Goal: Transaction & Acquisition: Download file/media

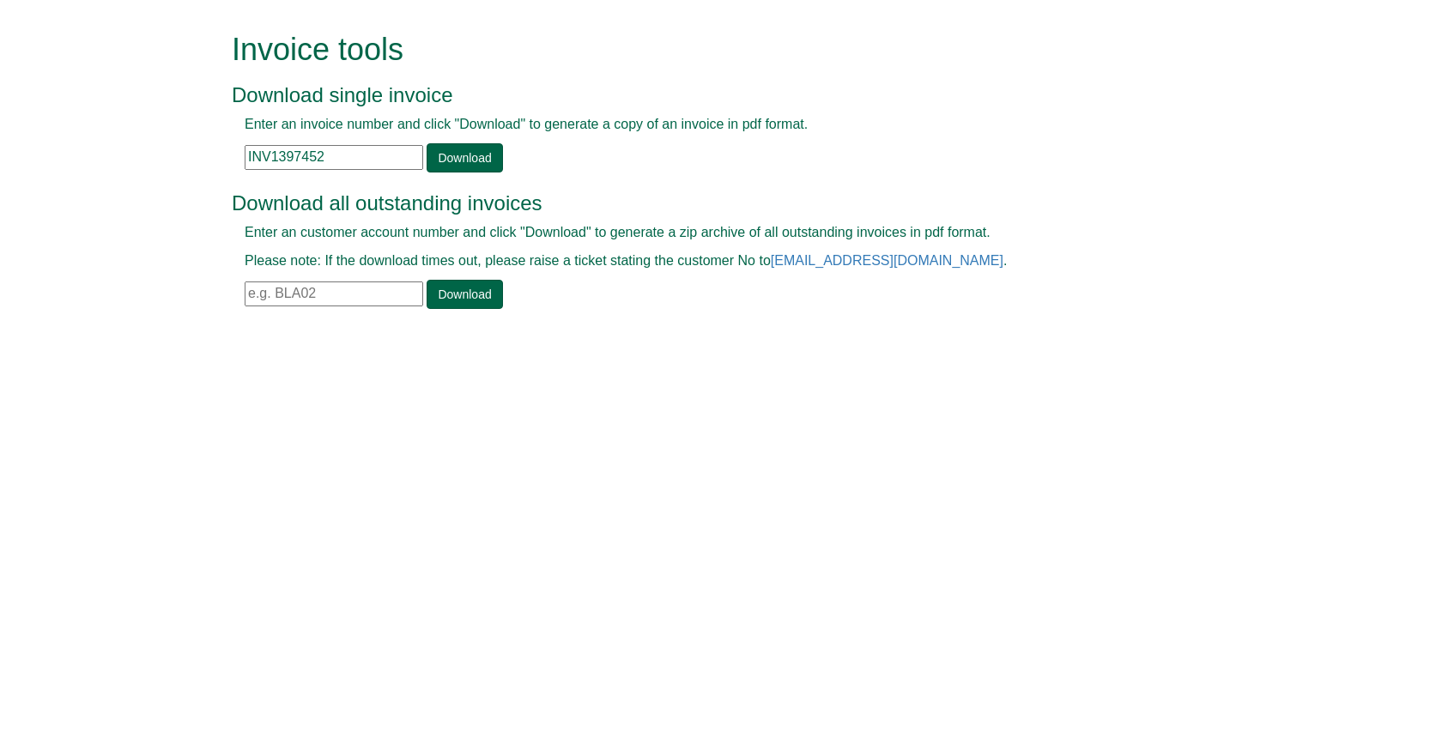
drag, startPoint x: 342, startPoint y: 160, endPoint x: 135, endPoint y: 115, distance: 212.6
click at [135, 115] on form "Invoice tools Download single invoice Enter an invoice number and click "Downlo…" at bounding box center [721, 172] width 1442 height 345
paste input "401719"
click at [448, 148] on link "Download" at bounding box center [465, 157] width 76 height 29
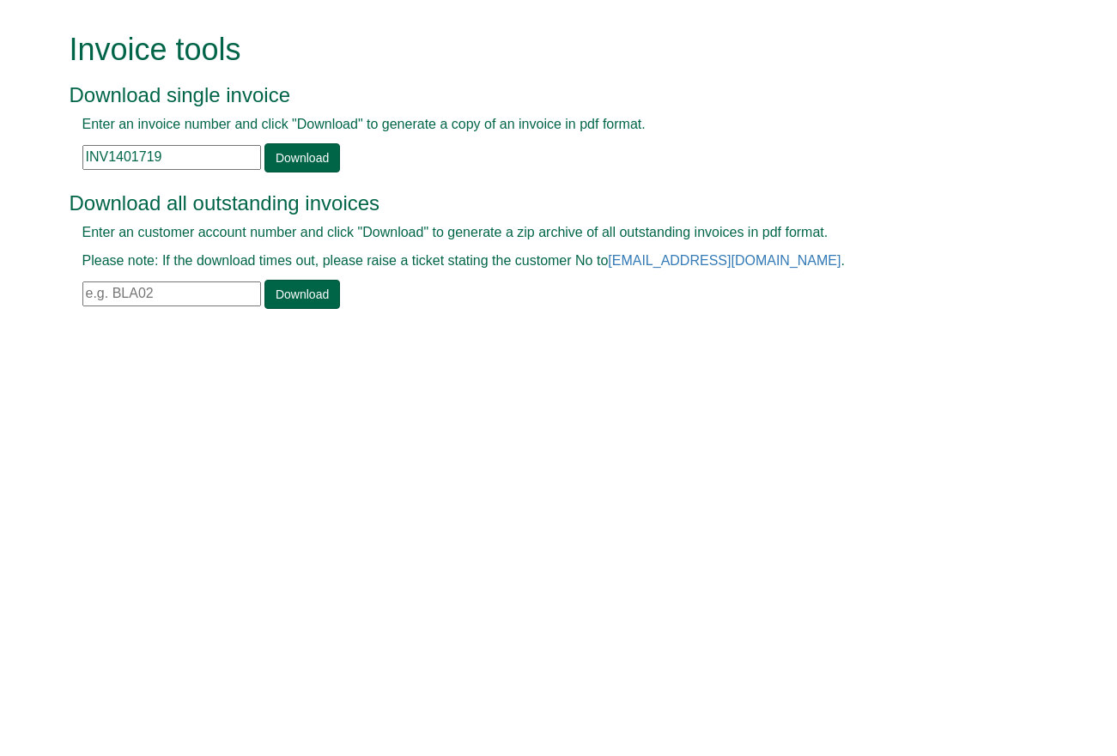
drag, startPoint x: 166, startPoint y: 152, endPoint x: 111, endPoint y: 148, distance: 55.0
click at [111, 148] on input "INV1401719" at bounding box center [171, 157] width 179 height 25
type input "INV1316121"
click at [319, 160] on link "Download" at bounding box center [302, 157] width 76 height 29
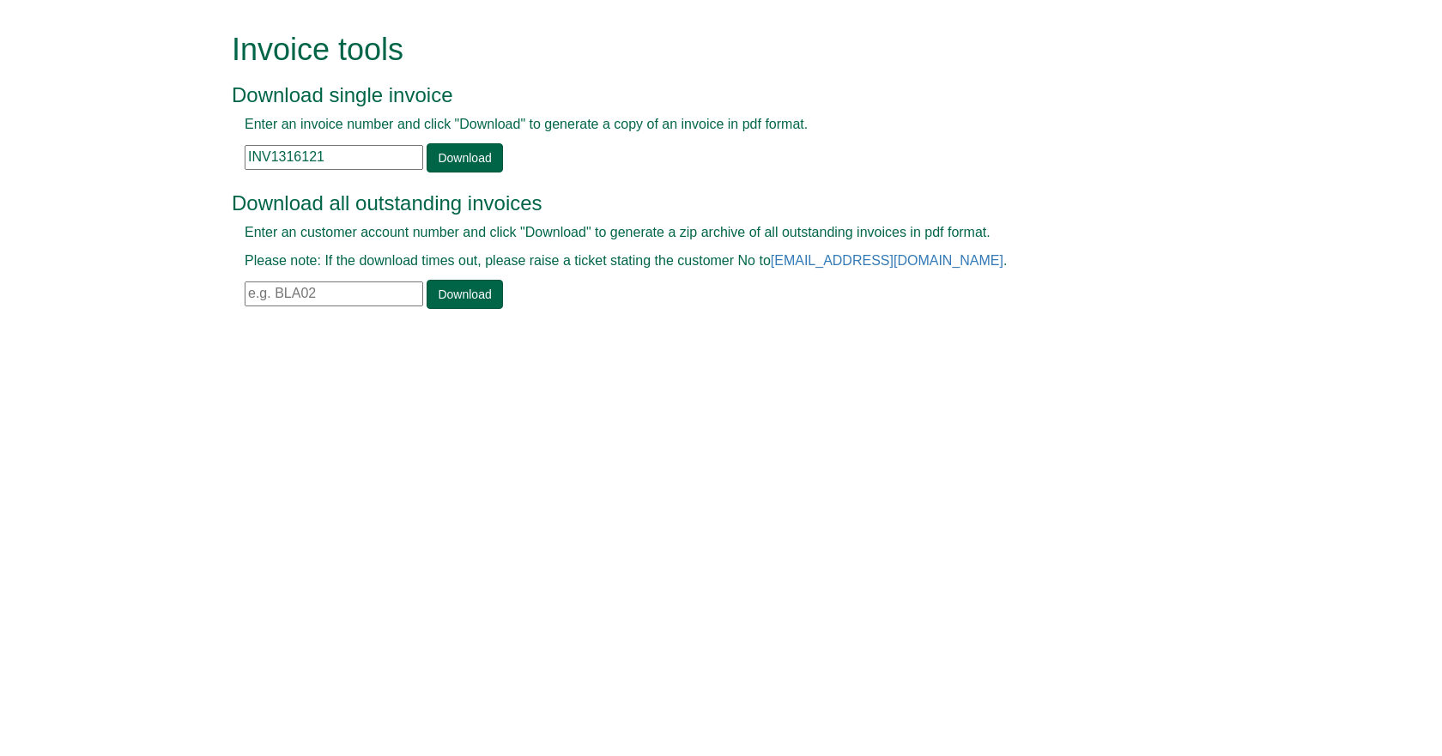
drag, startPoint x: 322, startPoint y: 154, endPoint x: 142, endPoint y: 152, distance: 180.2
click at [156, 152] on form "Invoice tools Download single invoice Enter an invoice number and click "Downlo…" at bounding box center [721, 172] width 1442 height 345
paste input "INV1236112"
click at [458, 149] on link "Download" at bounding box center [465, 157] width 76 height 29
drag, startPoint x: 351, startPoint y: 148, endPoint x: 150, endPoint y: 133, distance: 201.4
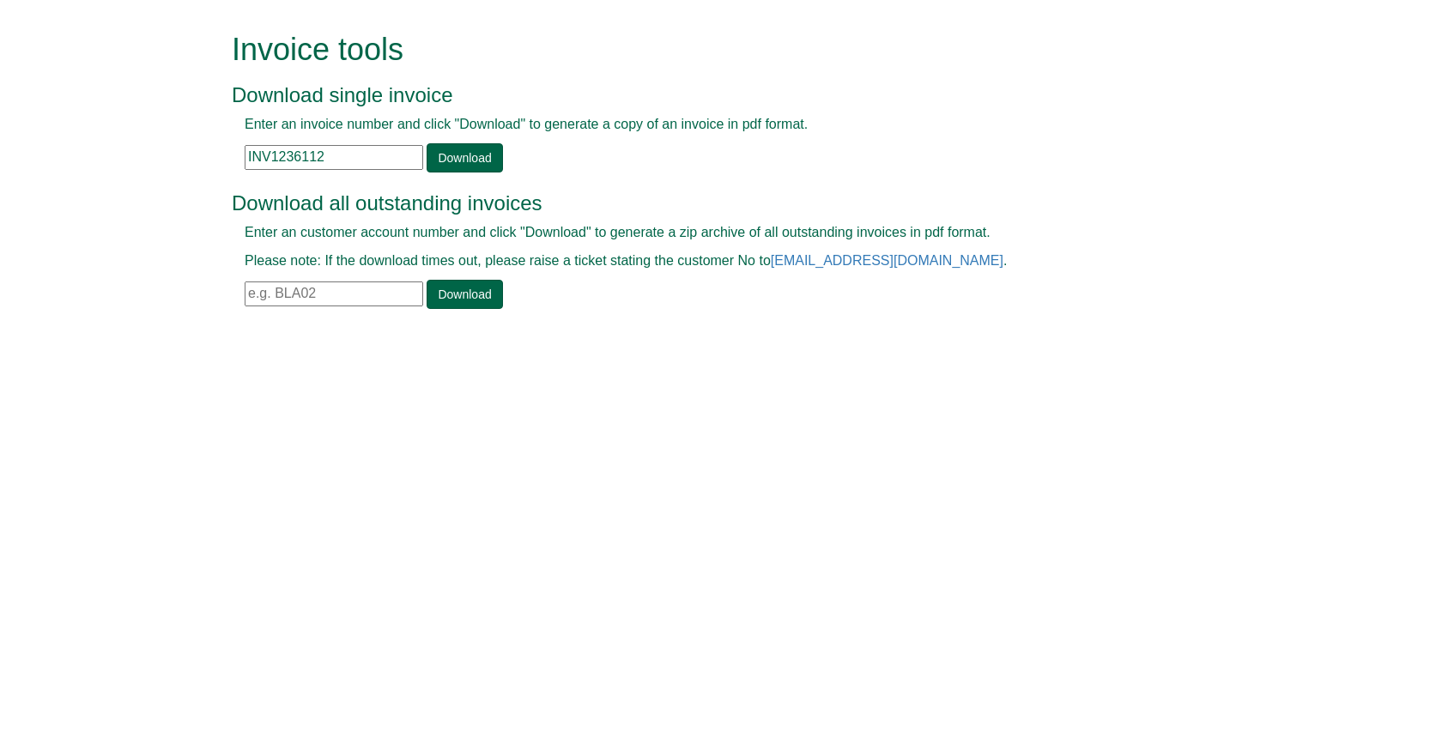
click at [172, 133] on form "Invoice tools Download single invoice Enter an invoice number and click "Downlo…" at bounding box center [721, 172] width 1442 height 345
drag, startPoint x: 331, startPoint y: 160, endPoint x: 174, endPoint y: 161, distance: 157.1
click at [182, 161] on form "Invoice tools Download single invoice Enter an invoice number and click "Downlo…" at bounding box center [721, 172] width 1442 height 345
paste input "47035"
click at [451, 166] on link "Download" at bounding box center [465, 157] width 76 height 29
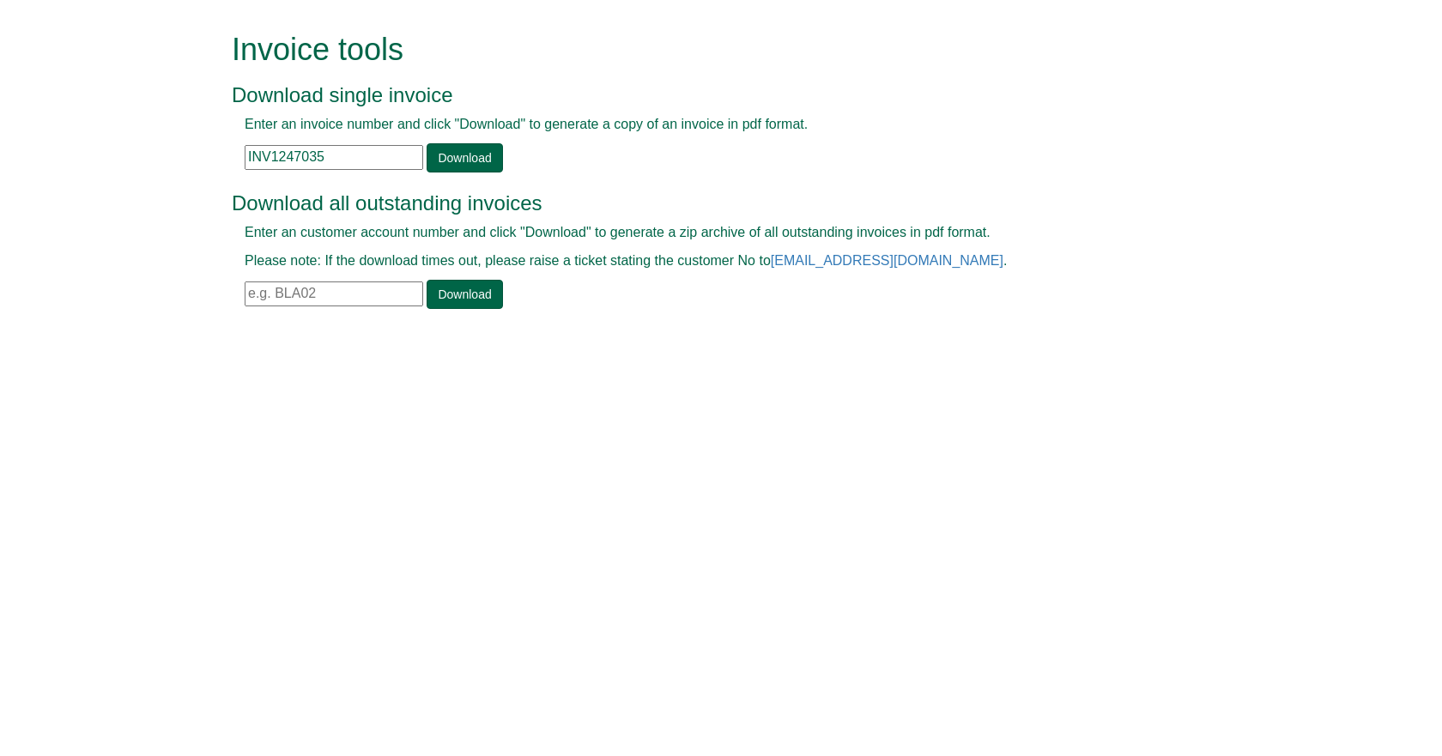
drag, startPoint x: 331, startPoint y: 154, endPoint x: 75, endPoint y: 163, distance: 256.7
click at [86, 163] on form "Invoice tools Download single invoice Enter an invoice number and click "Downlo…" at bounding box center [721, 172] width 1442 height 345
paste input "33414"
click at [448, 169] on link "Download" at bounding box center [465, 157] width 76 height 29
drag, startPoint x: 342, startPoint y: 156, endPoint x: 158, endPoint y: 136, distance: 184.8
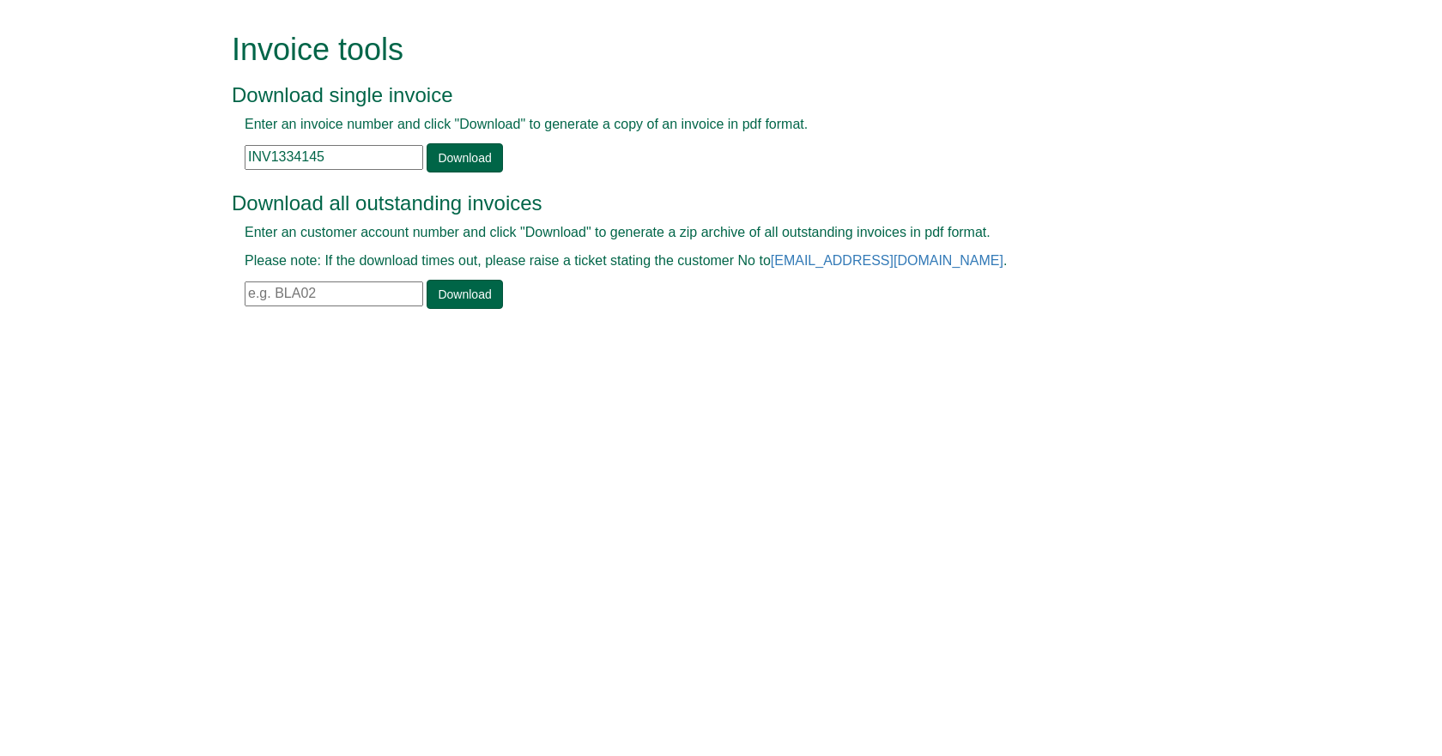
click at [164, 136] on form "Invoice tools Download single invoice Enter an invoice number and click "Downlo…" at bounding box center [721, 172] width 1442 height 345
drag, startPoint x: 347, startPoint y: 154, endPoint x: 100, endPoint y: 131, distance: 247.4
click at [144, 131] on form "Invoice tools Download single invoice Enter an invoice number and click "Downlo…" at bounding box center [721, 172] width 1442 height 345
paste input "44857"
click at [427, 162] on link "Download" at bounding box center [465, 157] width 76 height 29
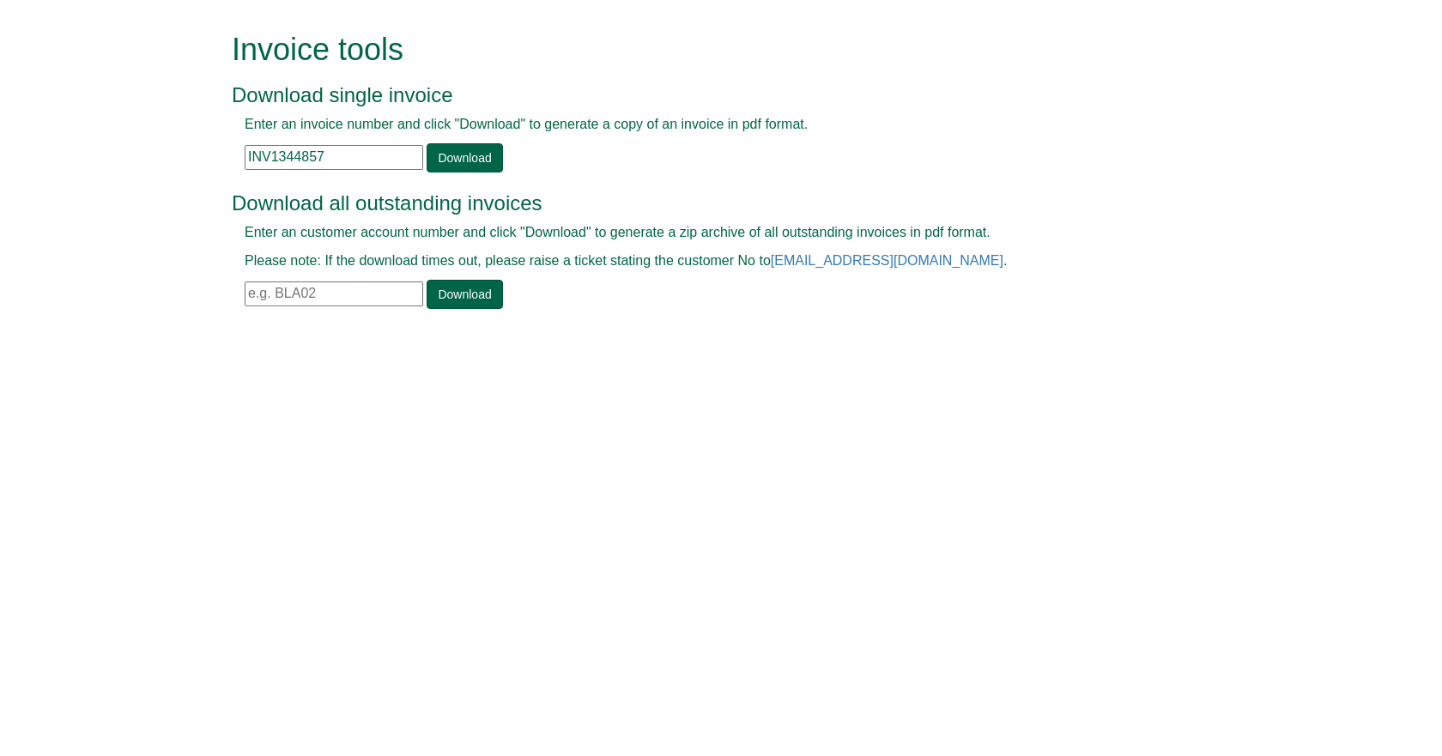
drag, startPoint x: 366, startPoint y: 161, endPoint x: 133, endPoint y: 152, distance: 232.8
click at [158, 152] on form "Invoice tools Download single invoice Enter an invoice number and click "Downlo…" at bounding box center [721, 172] width 1442 height 345
paste input "68881"
click at [440, 160] on link "Download" at bounding box center [465, 157] width 76 height 29
drag, startPoint x: 356, startPoint y: 155, endPoint x: 106, endPoint y: 145, distance: 250.8
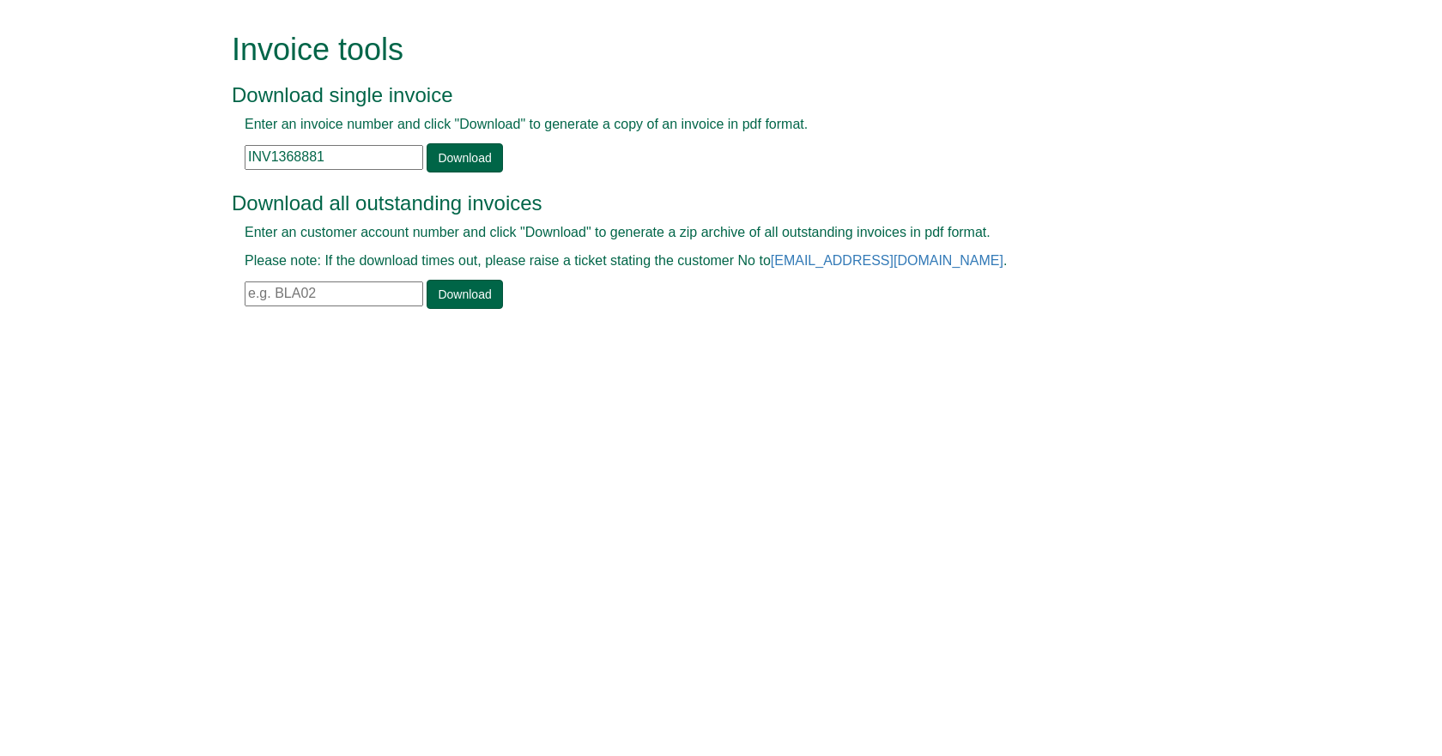
click at [134, 145] on form "Invoice tools Download single invoice Enter an invoice number and click "Downlo…" at bounding box center [721, 172] width 1442 height 345
paste input "78813"
type input "INV1378813"
click at [452, 165] on link "Download" at bounding box center [465, 157] width 76 height 29
click at [342, 300] on input "text" at bounding box center [334, 293] width 179 height 25
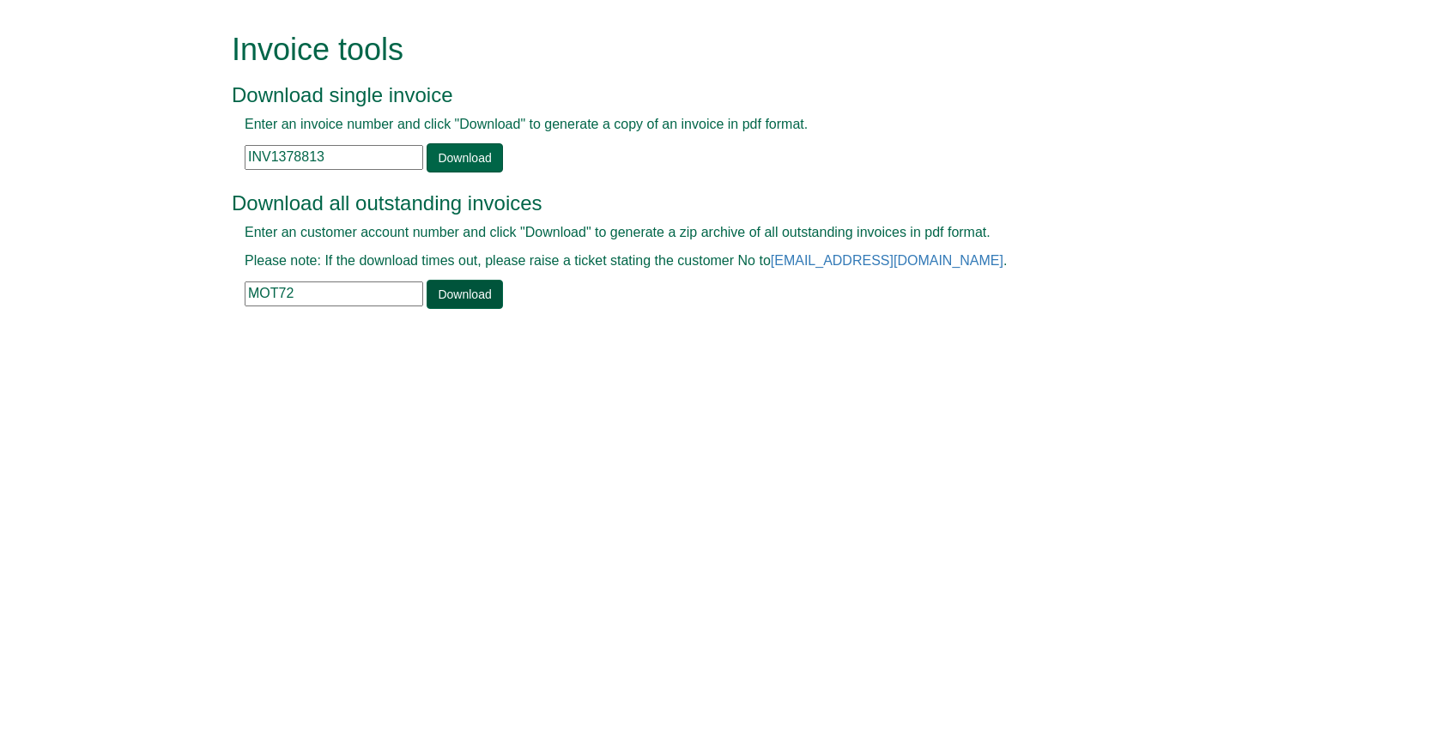
type input "MOT72"
click at [479, 292] on link "Download" at bounding box center [465, 294] width 76 height 29
drag, startPoint x: 338, startPoint y: 153, endPoint x: 182, endPoint y: 158, distance: 156.3
click at [201, 158] on form "Invoice tools Download single invoice Enter an invoice number and click "Downlo…" at bounding box center [721, 172] width 1442 height 345
paste input "88234"
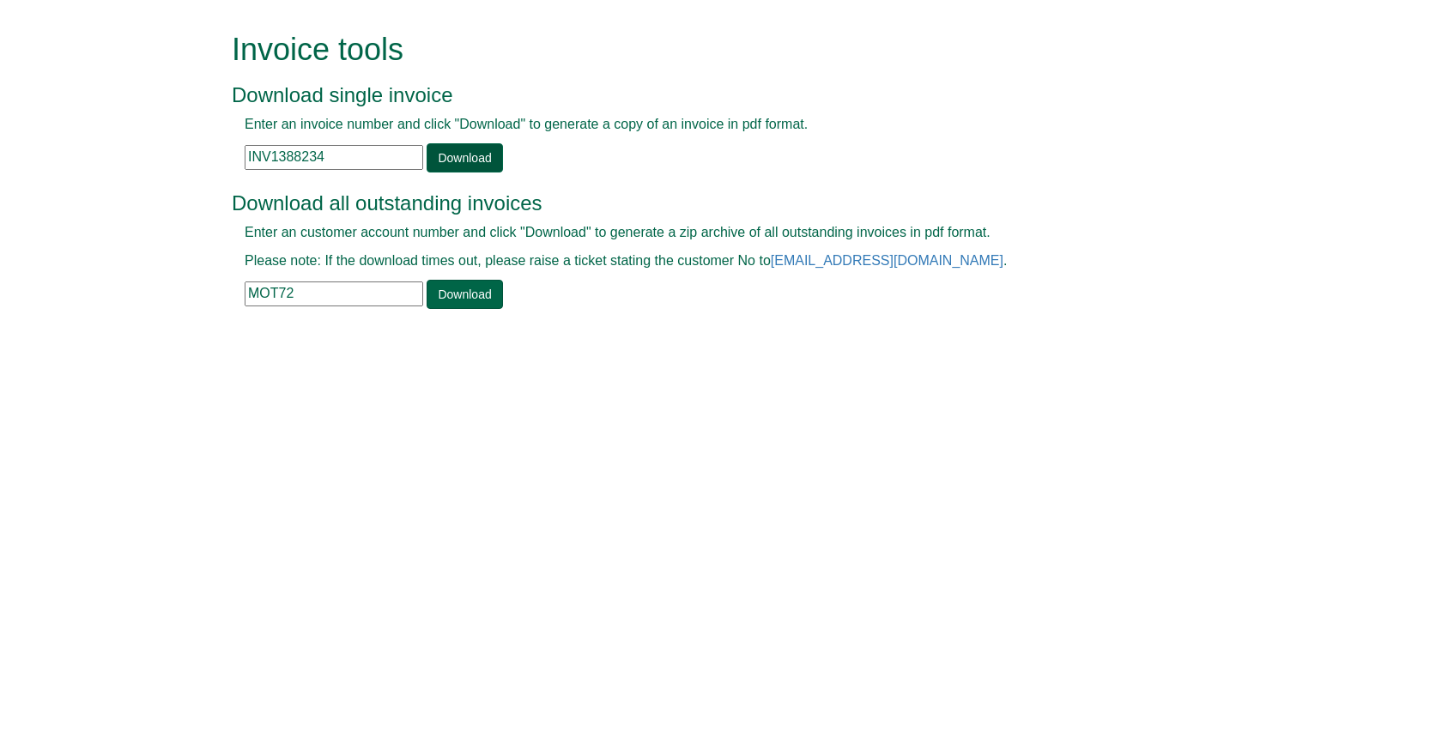
type input "INV1388234"
click at [484, 144] on link "Download" at bounding box center [465, 157] width 76 height 29
